Goal: Transaction & Acquisition: Obtain resource

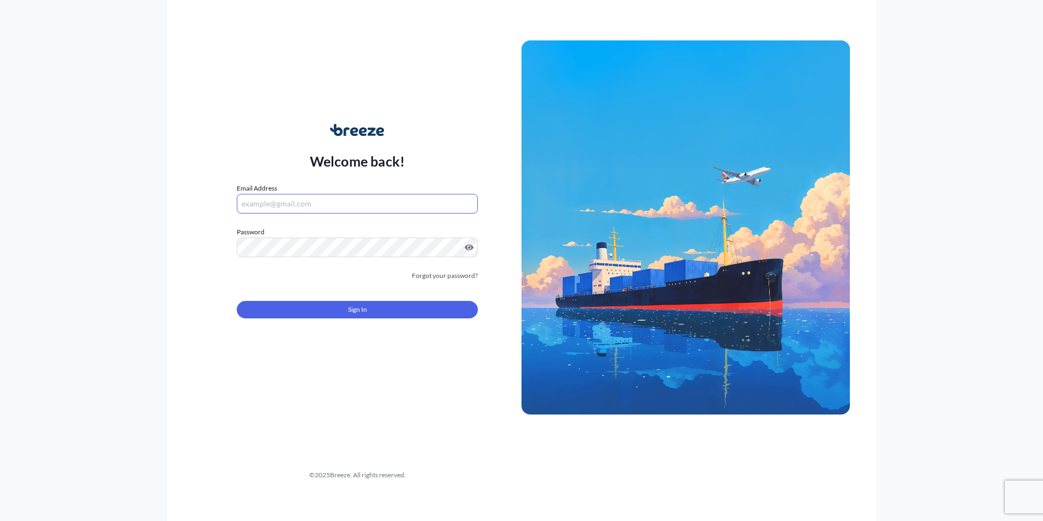
click at [325, 197] on input "Email Address" at bounding box center [357, 204] width 241 height 20
type input "[PERSON_NAME][EMAIL_ADDRESS][DOMAIN_NAME]"
click at [339, 303] on button "Sign In" at bounding box center [357, 309] width 241 height 17
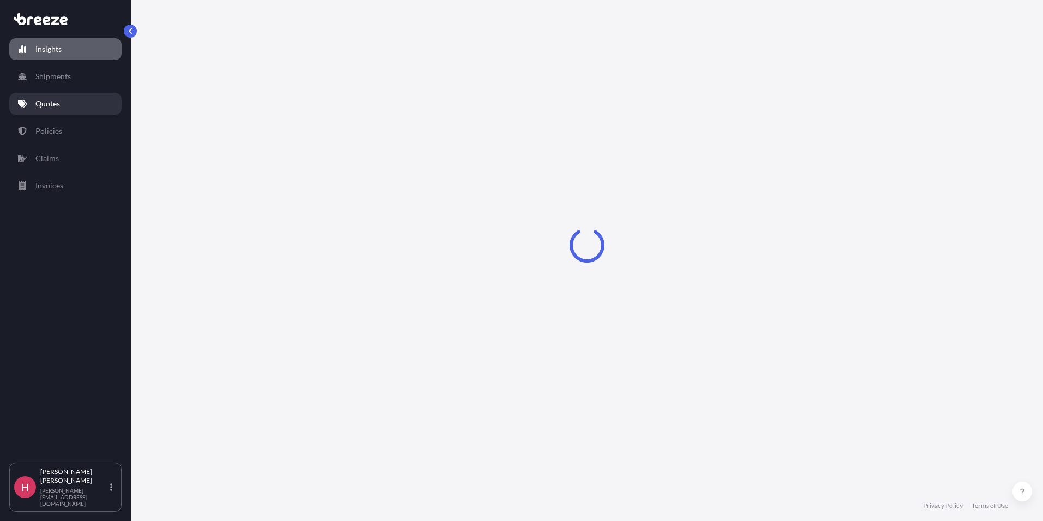
click at [57, 105] on p "Quotes" at bounding box center [47, 103] width 25 height 11
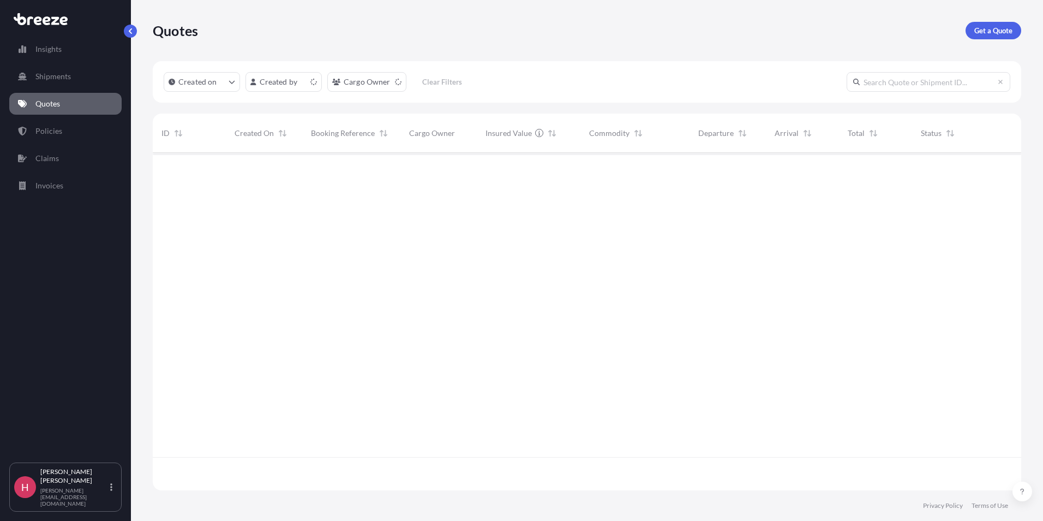
scroll to position [335, 861]
click at [990, 32] on p "Get a Quote" at bounding box center [994, 30] width 38 height 11
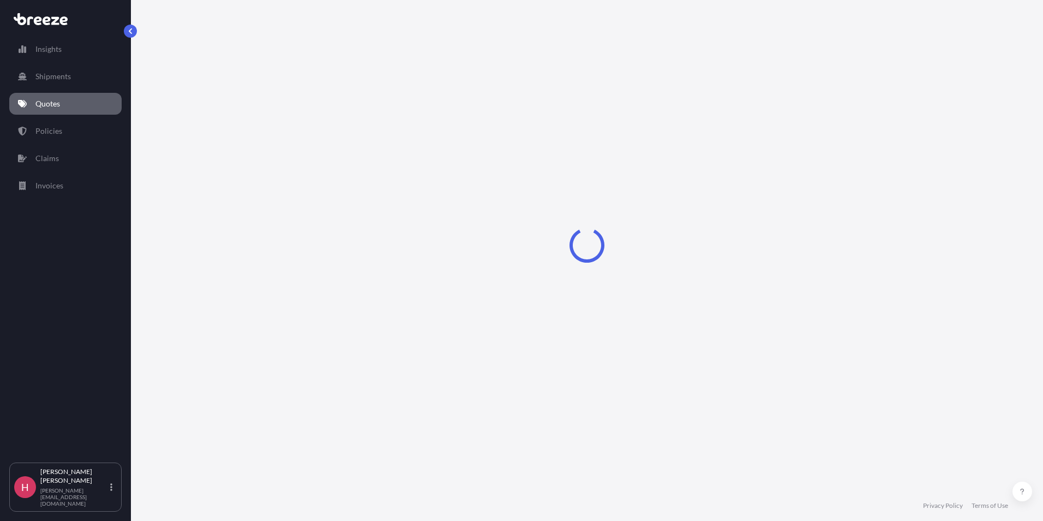
select select "Sea"
select select "1"
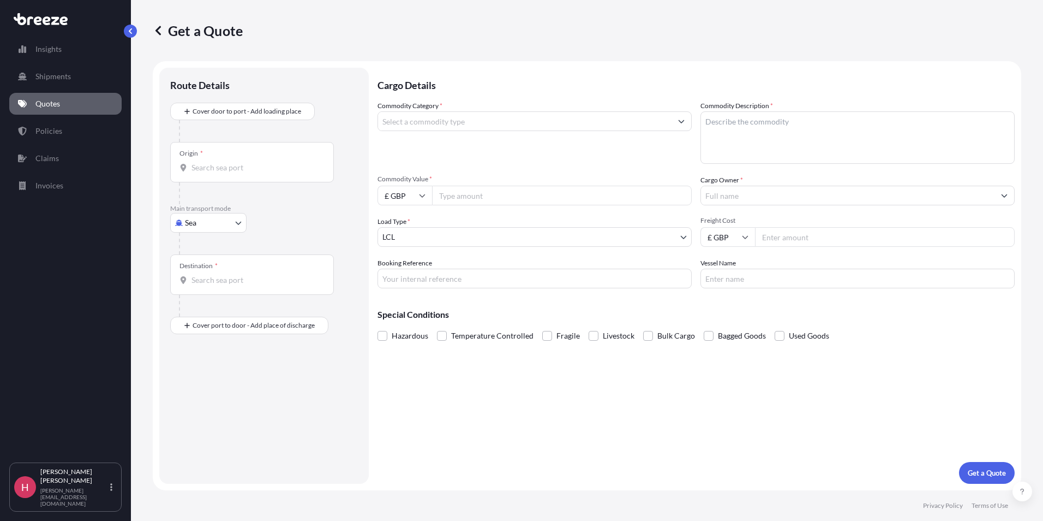
click at [224, 176] on div "Origin *" at bounding box center [252, 162] width 164 height 40
click at [224, 173] on input "Origin *" at bounding box center [256, 167] width 129 height 11
click at [208, 223] on body "0 options available. Insights Shipments Quotes Policies Claims Invoices H Harve…" at bounding box center [521, 260] width 1043 height 521
click at [216, 288] on div "Road" at bounding box center [209, 290] width 68 height 20
select select "Road"
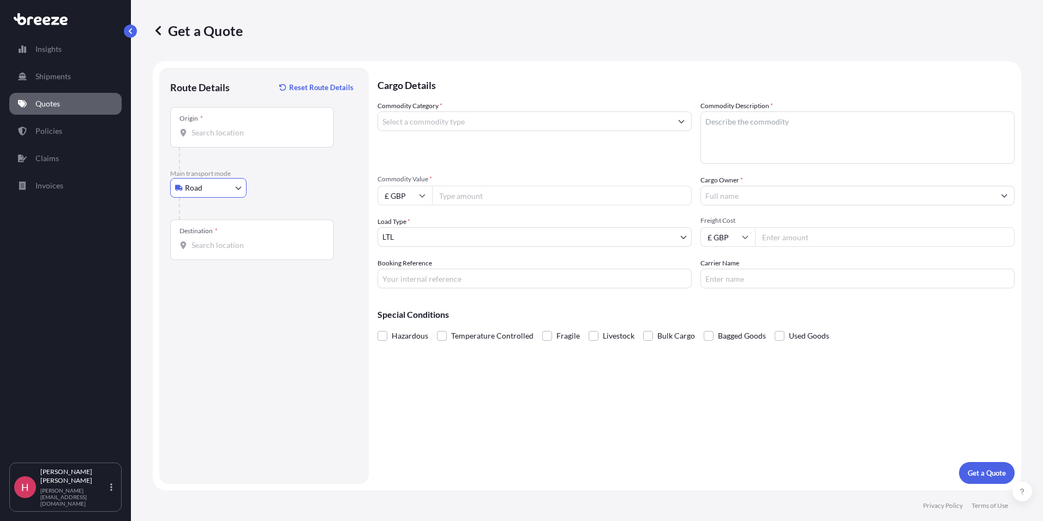
click at [214, 135] on input "Origin *" at bounding box center [256, 132] width 129 height 11
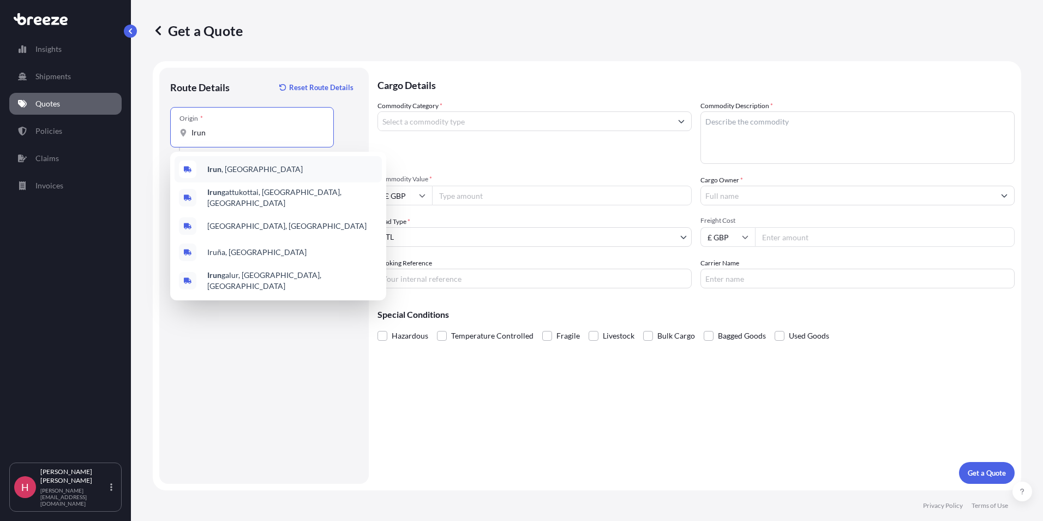
click at [216, 171] on b "Irun" at bounding box center [214, 168] width 14 height 9
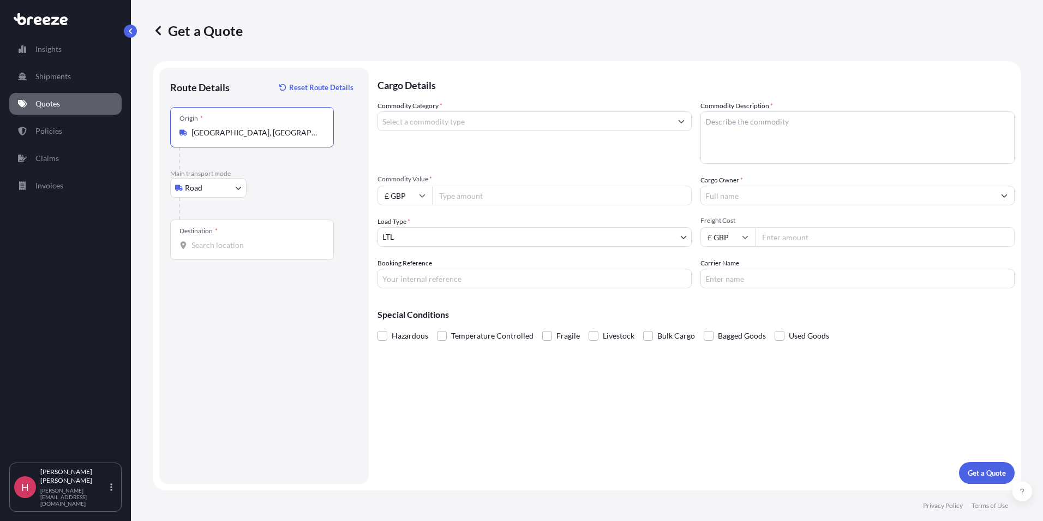
type input "[GEOGRAPHIC_DATA], [GEOGRAPHIC_DATA]"
click at [208, 242] on input "Destination *" at bounding box center [256, 245] width 129 height 11
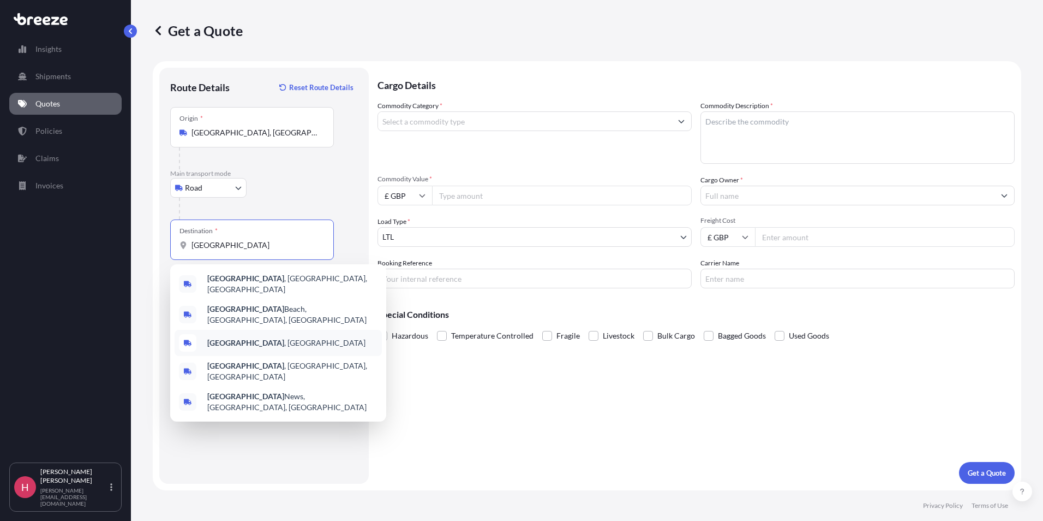
click at [252, 338] on div "[GEOGRAPHIC_DATA] , [GEOGRAPHIC_DATA]" at bounding box center [278, 343] width 207 height 26
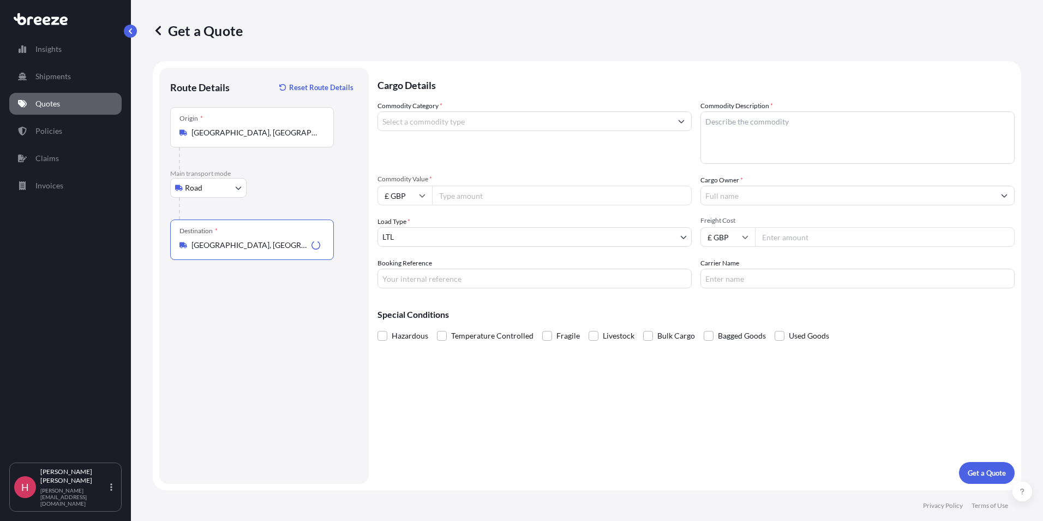
type input "[GEOGRAPHIC_DATA], [GEOGRAPHIC_DATA]"
click at [431, 127] on input "Commodity Category *" at bounding box center [525, 121] width 294 height 20
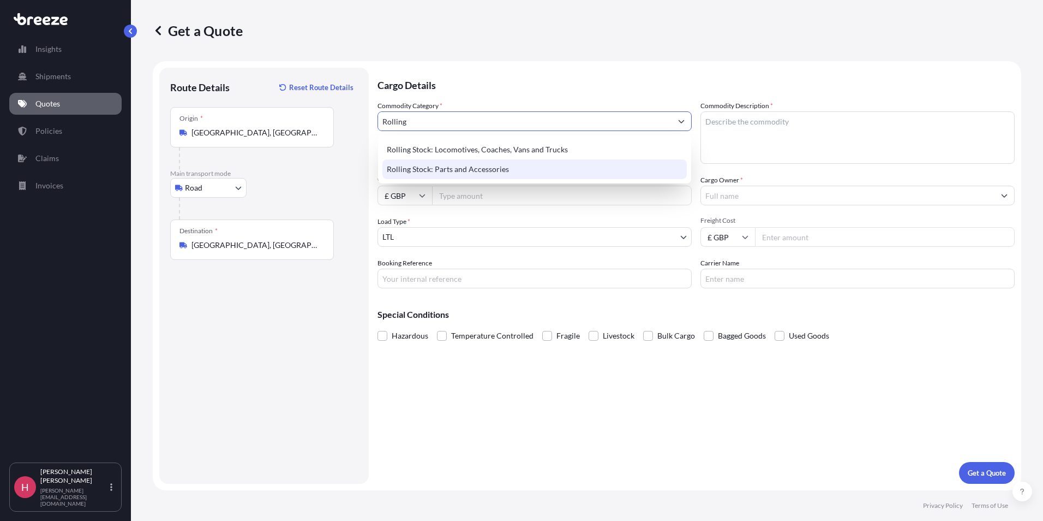
click at [463, 168] on div "Rolling Stock: Parts and Accessories" at bounding box center [535, 169] width 304 height 20
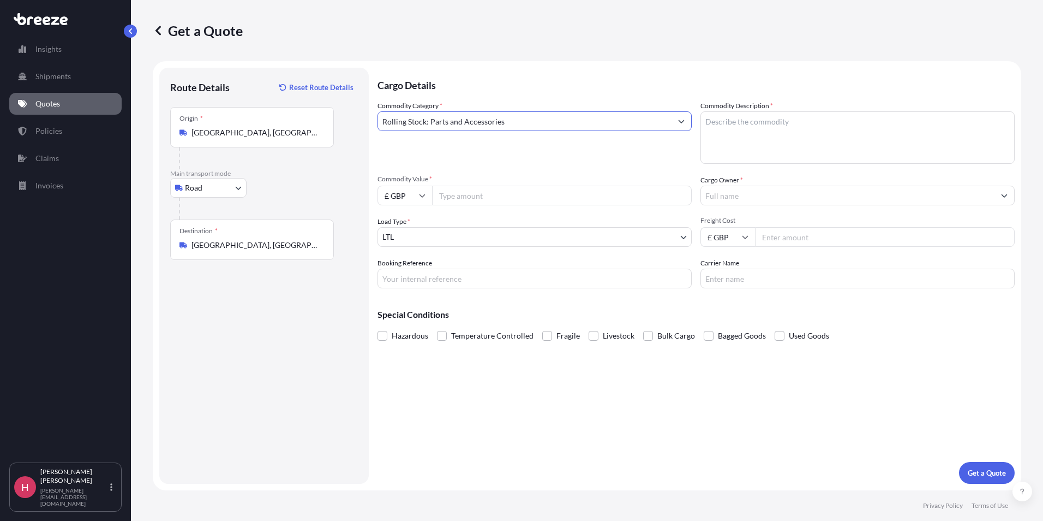
type input "Rolling Stock: Parts and Accessories"
click at [454, 198] on input "Commodity Value *" at bounding box center [562, 196] width 260 height 20
click at [773, 134] on textarea "Commodity Description *" at bounding box center [858, 137] width 314 height 52
type textarea "Rolling Stock"
click at [506, 192] on input "Commodity Value *" at bounding box center [562, 196] width 260 height 20
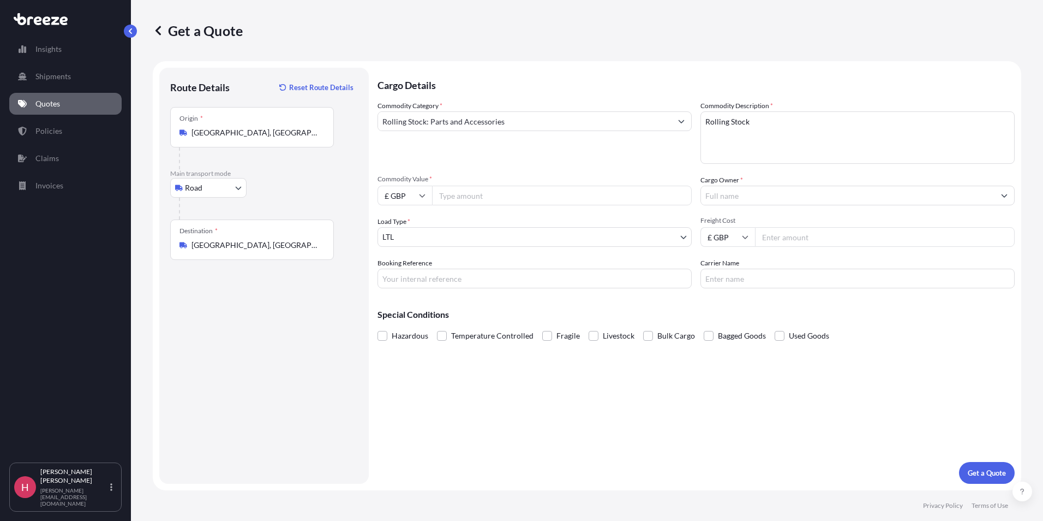
click at [470, 196] on input "Commodity Value *" at bounding box center [562, 196] width 260 height 20
type input "1484.60"
click at [416, 242] on body "Insights Shipments Quotes Policies Claims Invoices H Harvey Redman [EMAIL_ADDRE…" at bounding box center [521, 260] width 1043 height 521
click at [428, 280] on input "Booking Reference" at bounding box center [535, 278] width 314 height 20
type input "HI85163"
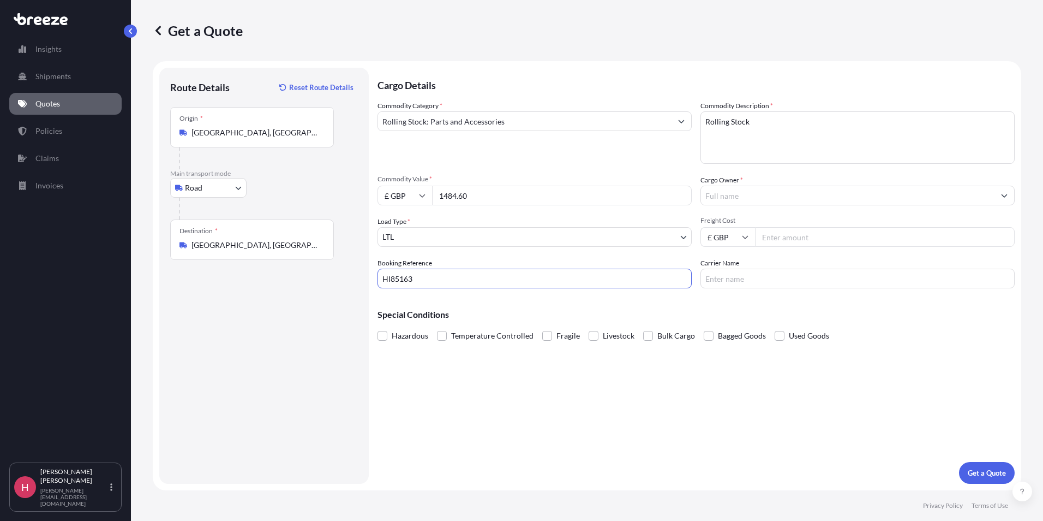
click at [758, 197] on input "Cargo Owner *" at bounding box center [848, 196] width 294 height 20
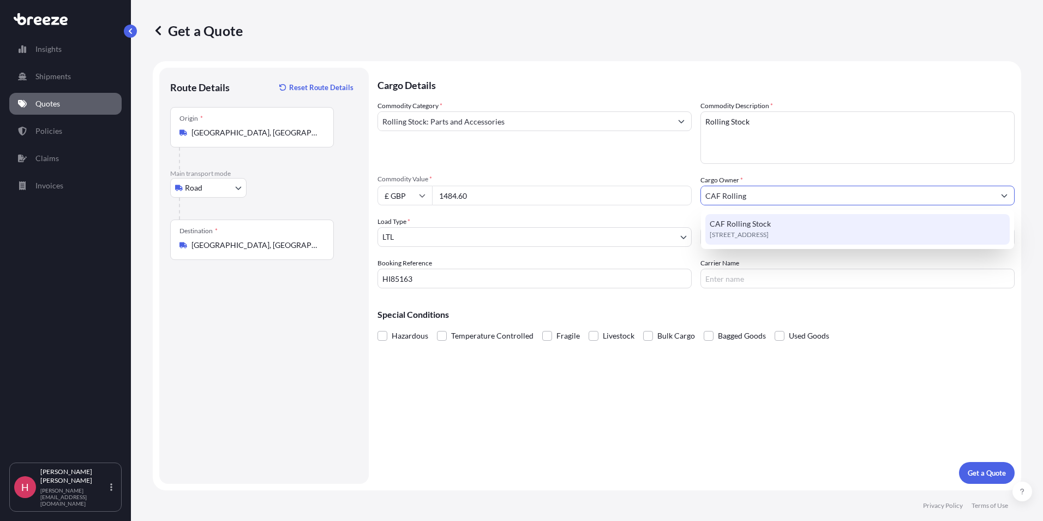
click at [827, 242] on div "[STREET_ADDRESS]" at bounding box center [858, 229] width 304 height 31
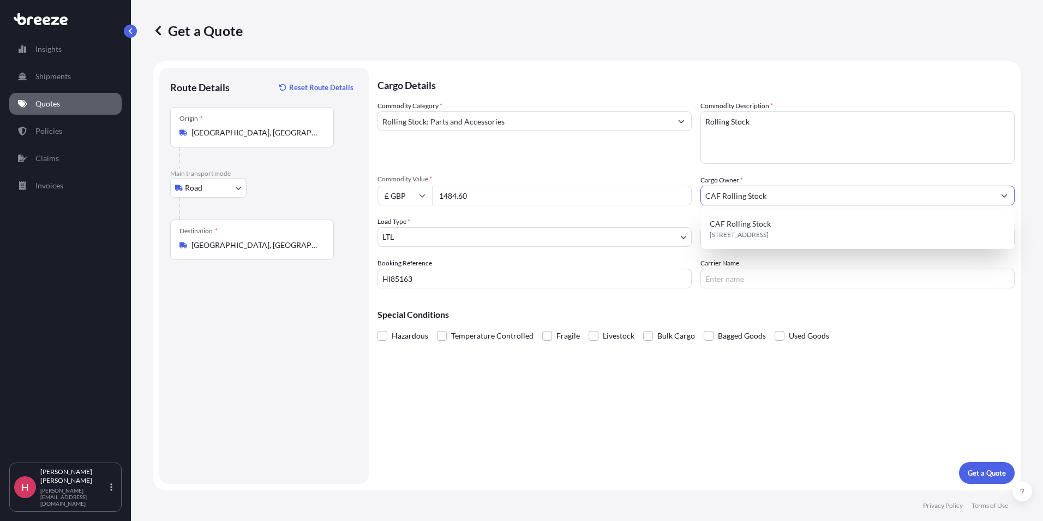
type input "CAF Rolling Stock"
click at [736, 278] on input "Carrier Name" at bounding box center [858, 278] width 314 height 20
click at [736, 278] on input "Trans" at bounding box center [858, 278] width 314 height 20
type input "Trans Europe"
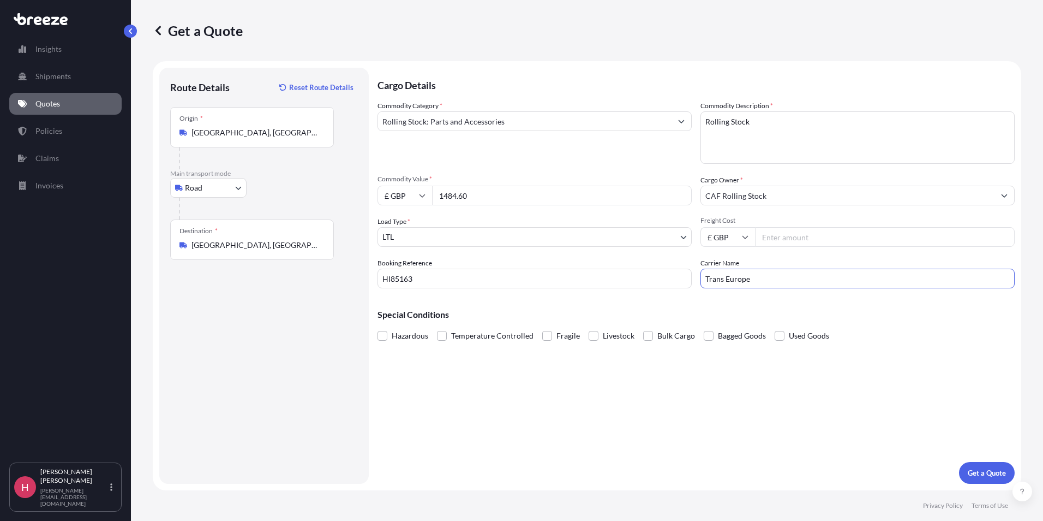
click at [796, 243] on input "Freight Cost" at bounding box center [885, 237] width 260 height 20
click at [766, 231] on input "Freight Cost" at bounding box center [885, 237] width 260 height 20
type input "1438.53"
click at [992, 471] on p "Get a Quote" at bounding box center [987, 472] width 38 height 11
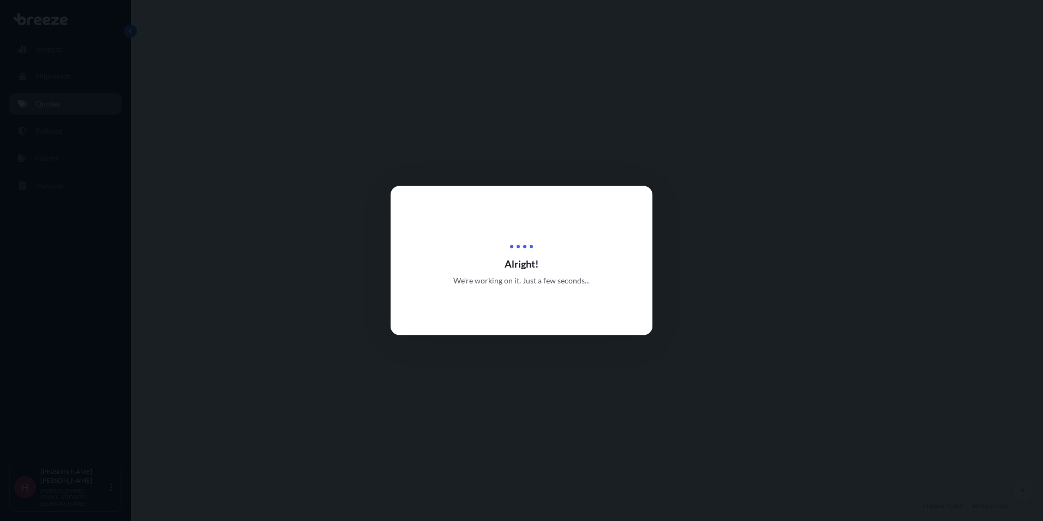
select select "Road"
select select "1"
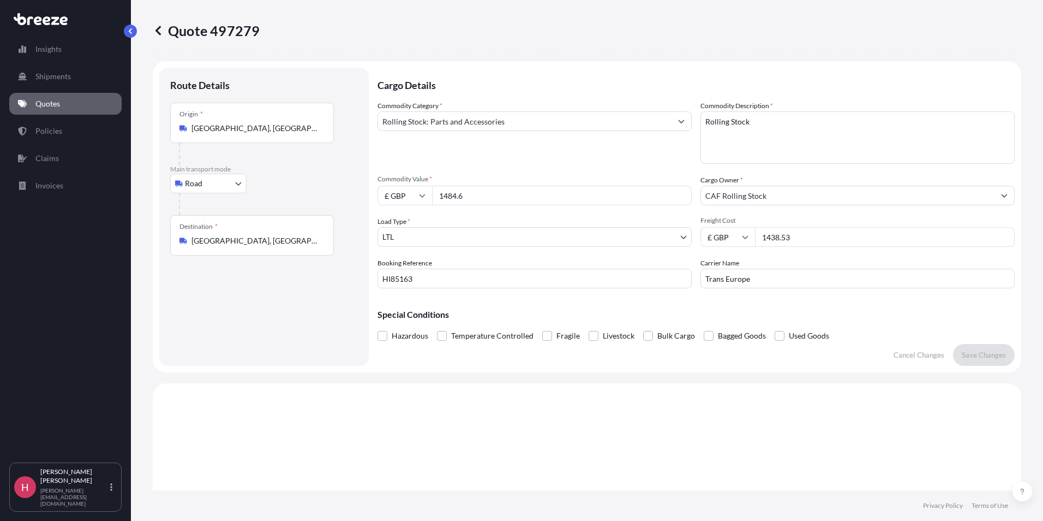
drag, startPoint x: 475, startPoint y: 198, endPoint x: 417, endPoint y: 195, distance: 57.3
click at [417, 195] on div "£ GBP 1484.6" at bounding box center [535, 196] width 314 height 20
click at [423, 191] on input "£ GBP" at bounding box center [405, 196] width 55 height 20
click at [398, 227] on div "€ EUR" at bounding box center [405, 225] width 46 height 21
type input "€ EUR"
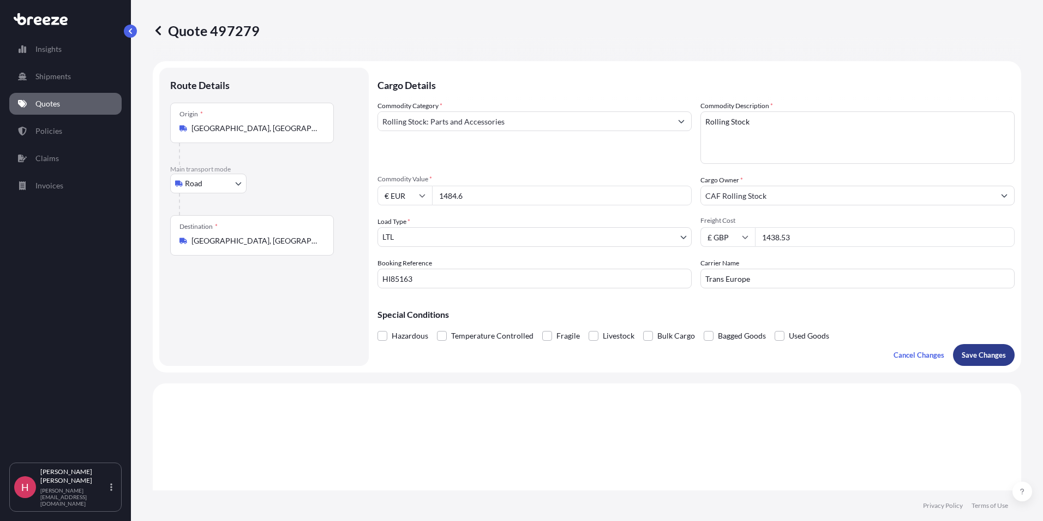
click at [970, 346] on button "Save Changes" at bounding box center [984, 355] width 62 height 22
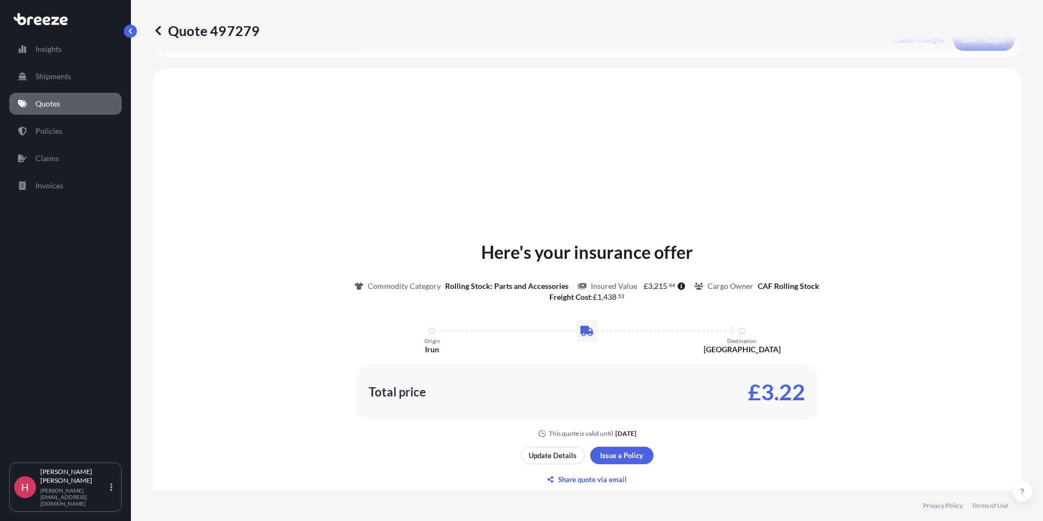
scroll to position [328, 0]
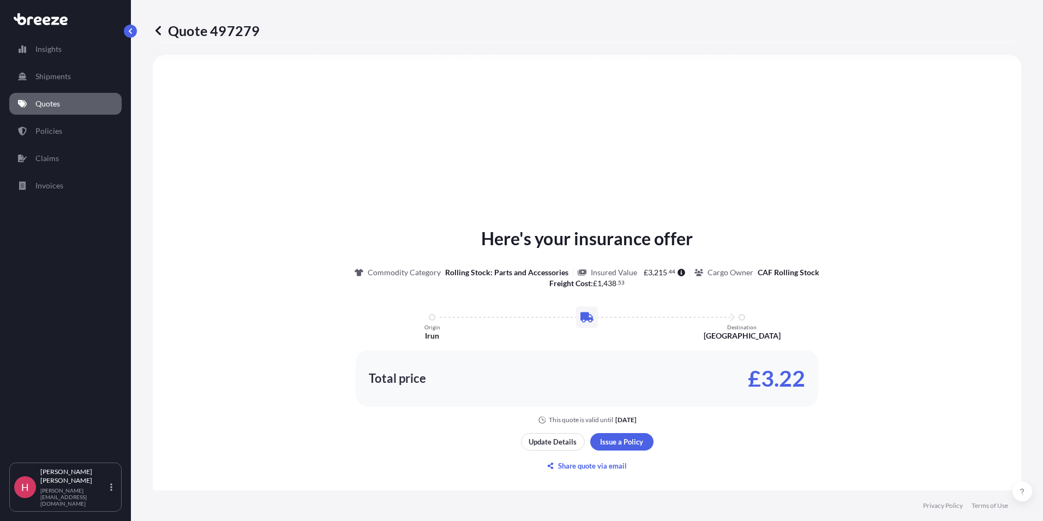
select select "Road"
select select "1"
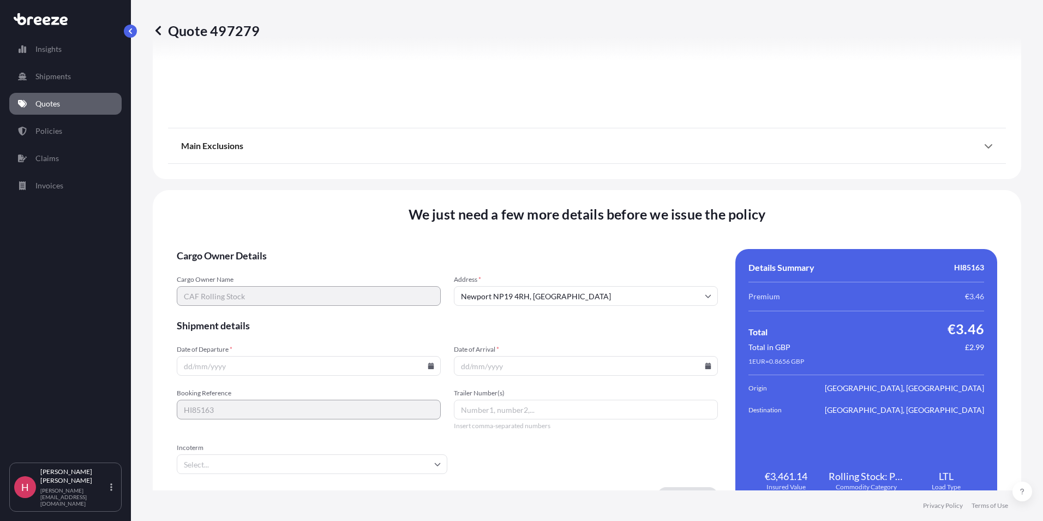
scroll to position [1211, 0]
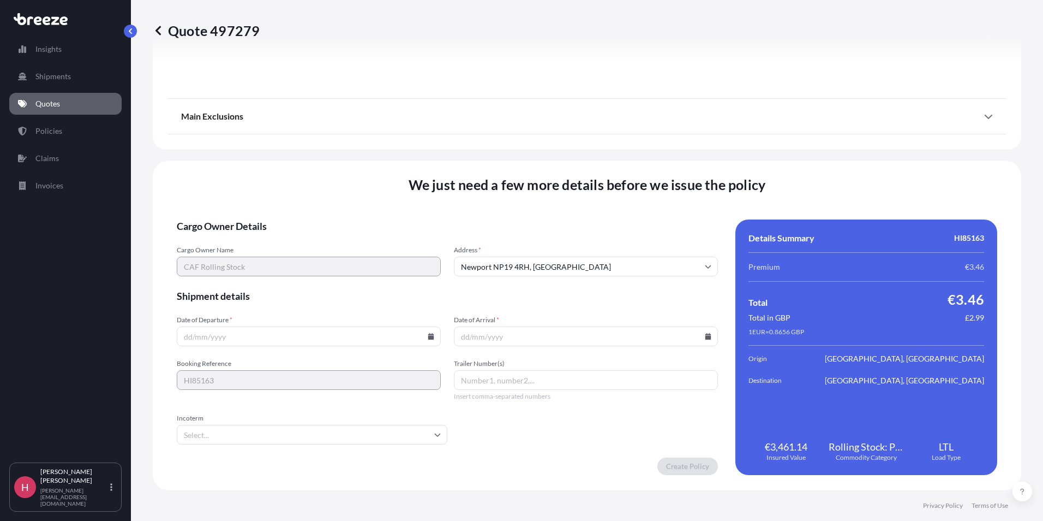
click at [215, 343] on input "Date of Departure *" at bounding box center [309, 336] width 264 height 20
type input "[DATE]"
click at [459, 339] on input "Date of Arrival *" at bounding box center [586, 336] width 264 height 20
drag, startPoint x: 460, startPoint y: 334, endPoint x: 838, endPoint y: 273, distance: 382.5
click at [460, 334] on input "Date of Arrival *" at bounding box center [586, 336] width 264 height 20
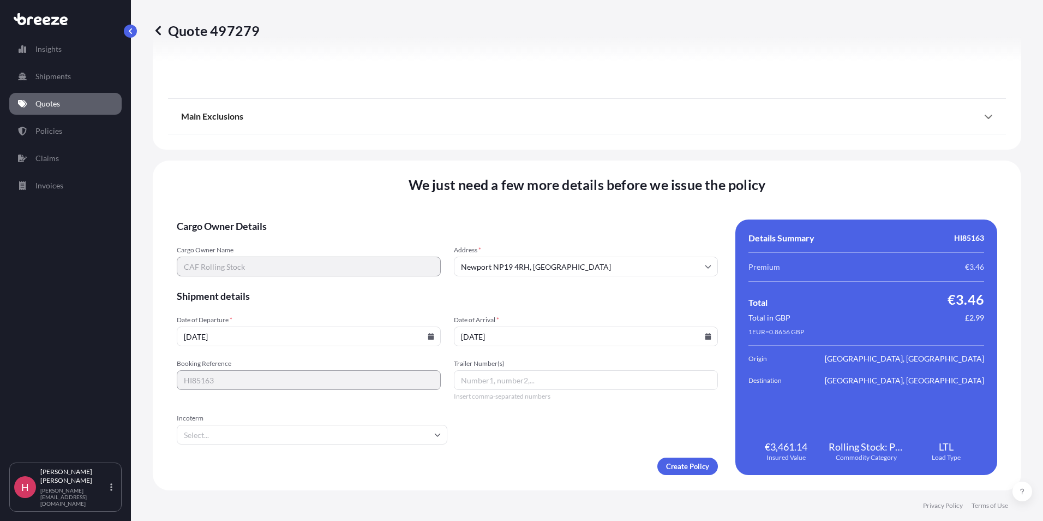
type input "[DATE]"
click at [247, 440] on input "Incoterm" at bounding box center [312, 435] width 271 height 20
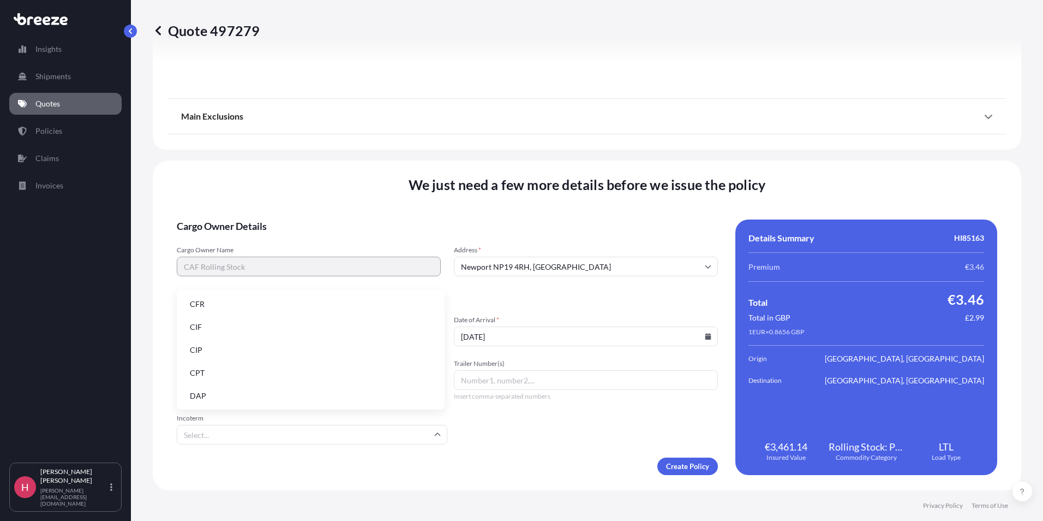
scroll to position [139, 0]
click at [209, 326] on li "EXW" at bounding box center [310, 325] width 259 height 21
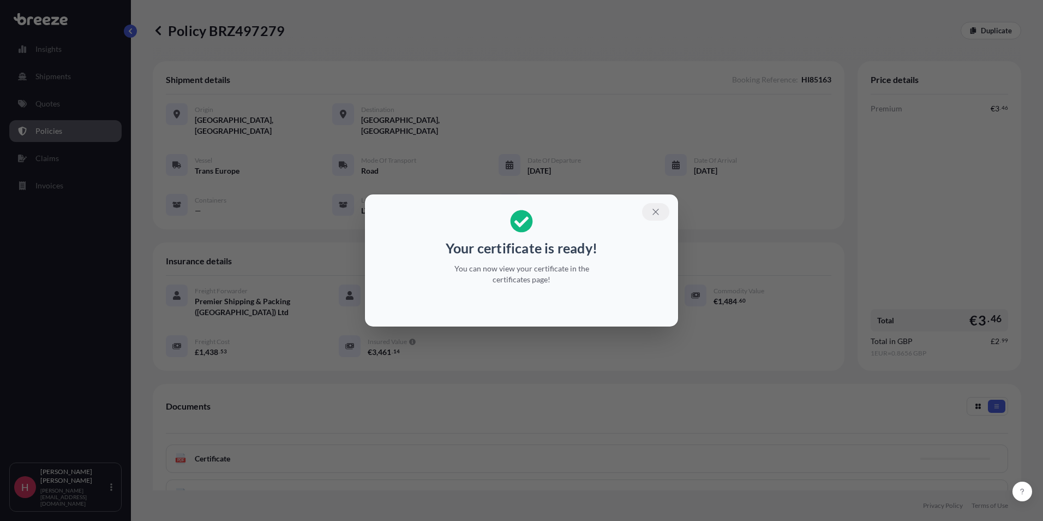
click at [648, 211] on button "button" at bounding box center [655, 211] width 27 height 17
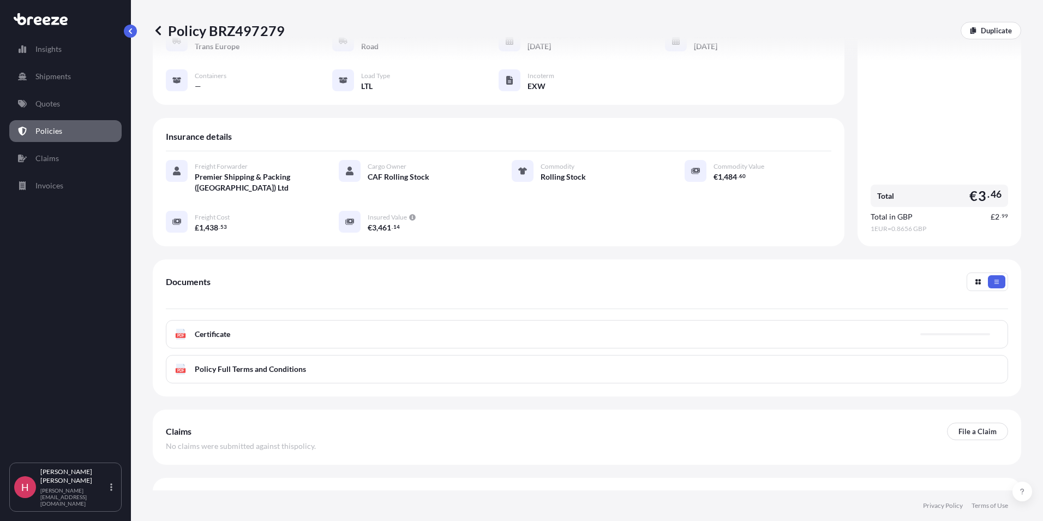
scroll to position [136, 0]
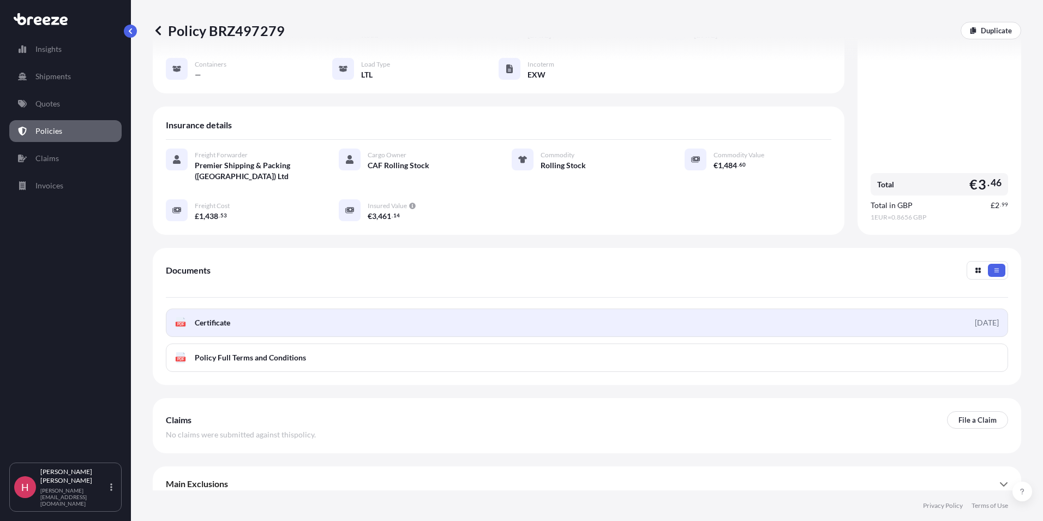
click at [319, 308] on link "PDF Certificate [DATE]" at bounding box center [587, 322] width 843 height 28
